Goal: Transaction & Acquisition: Download file/media

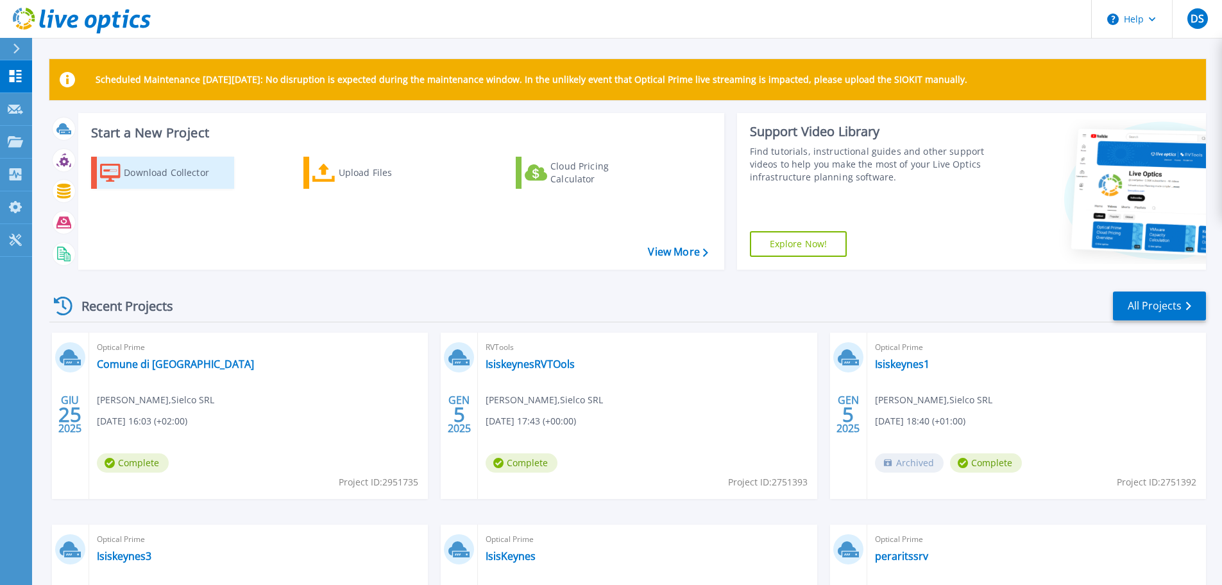
click at [170, 171] on div "Download Collector" at bounding box center [175, 173] width 103 height 26
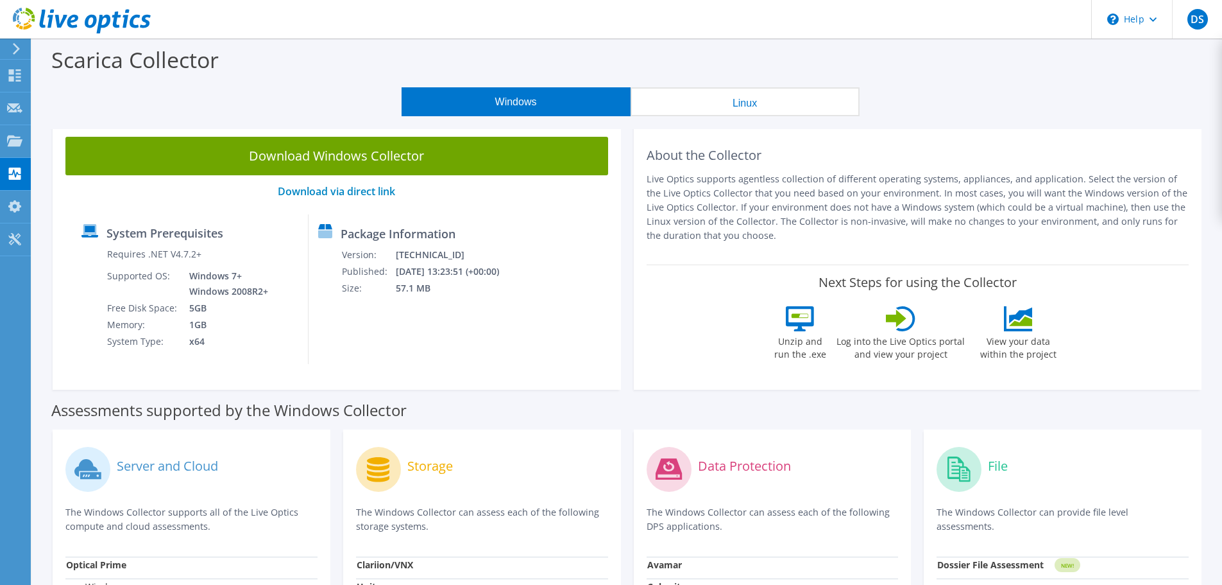
click at [536, 96] on button "Windows" at bounding box center [516, 101] width 229 height 29
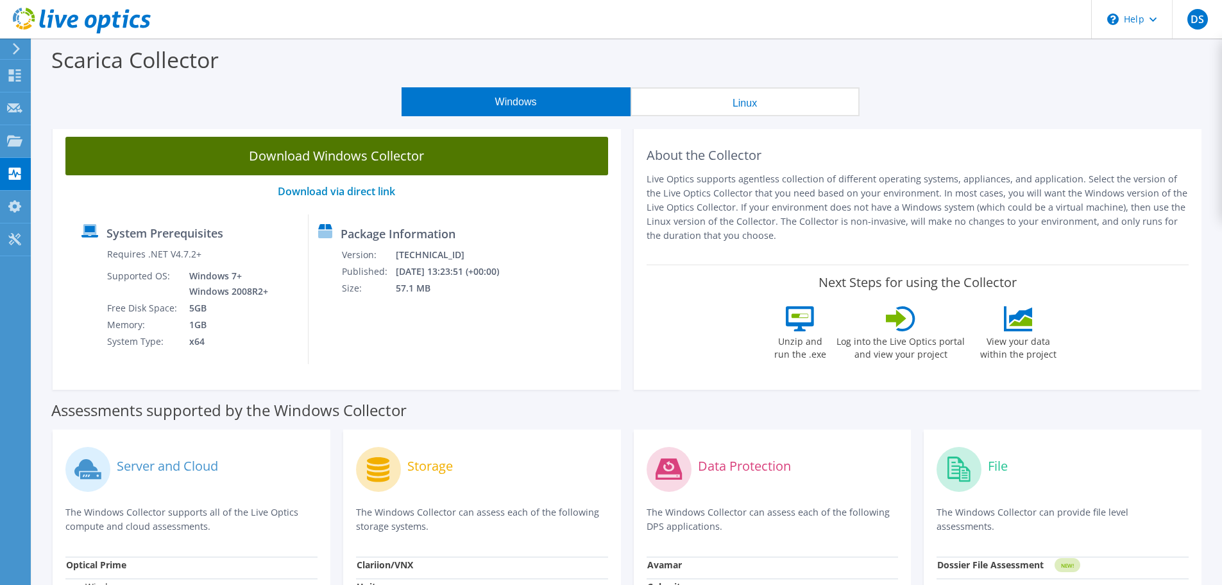
click at [358, 148] on link "Download Windows Collector" at bounding box center [336, 156] width 543 height 38
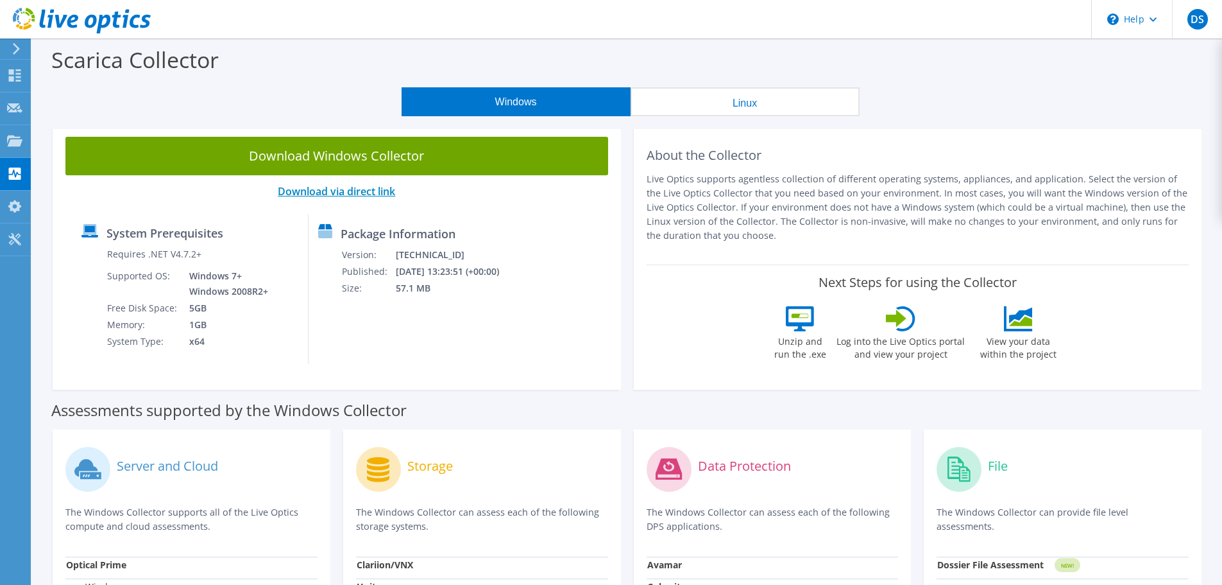
click at [370, 194] on link "Download via direct link" at bounding box center [336, 191] width 117 height 14
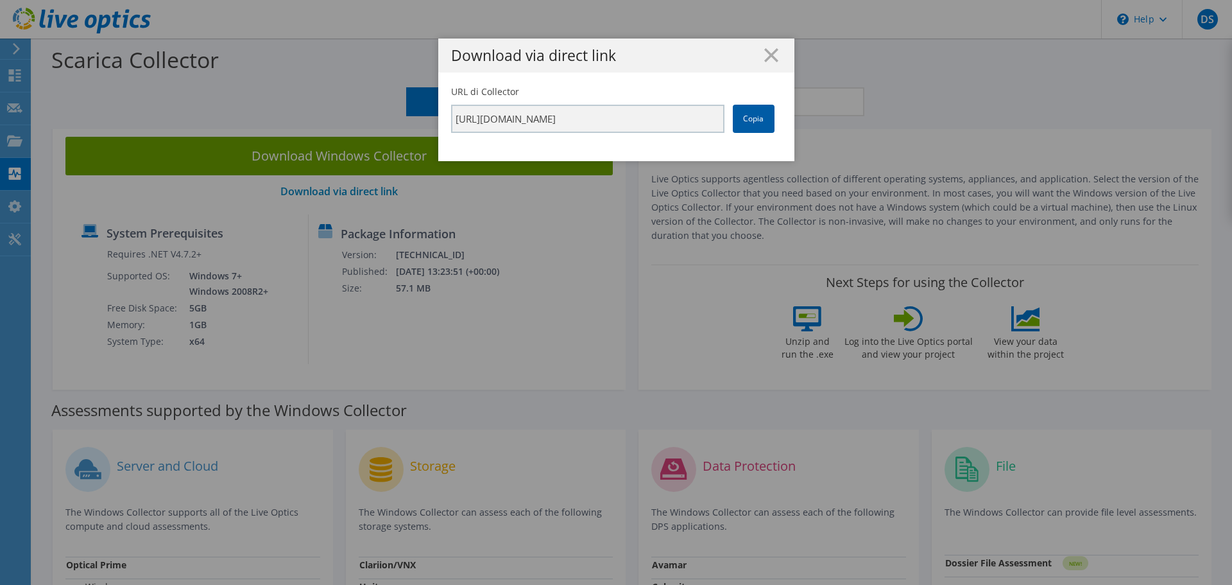
click at [755, 120] on link "Copia" at bounding box center [754, 119] width 42 height 28
click at [764, 59] on icon at bounding box center [771, 55] width 14 height 14
